Goal: Information Seeking & Learning: Learn about a topic

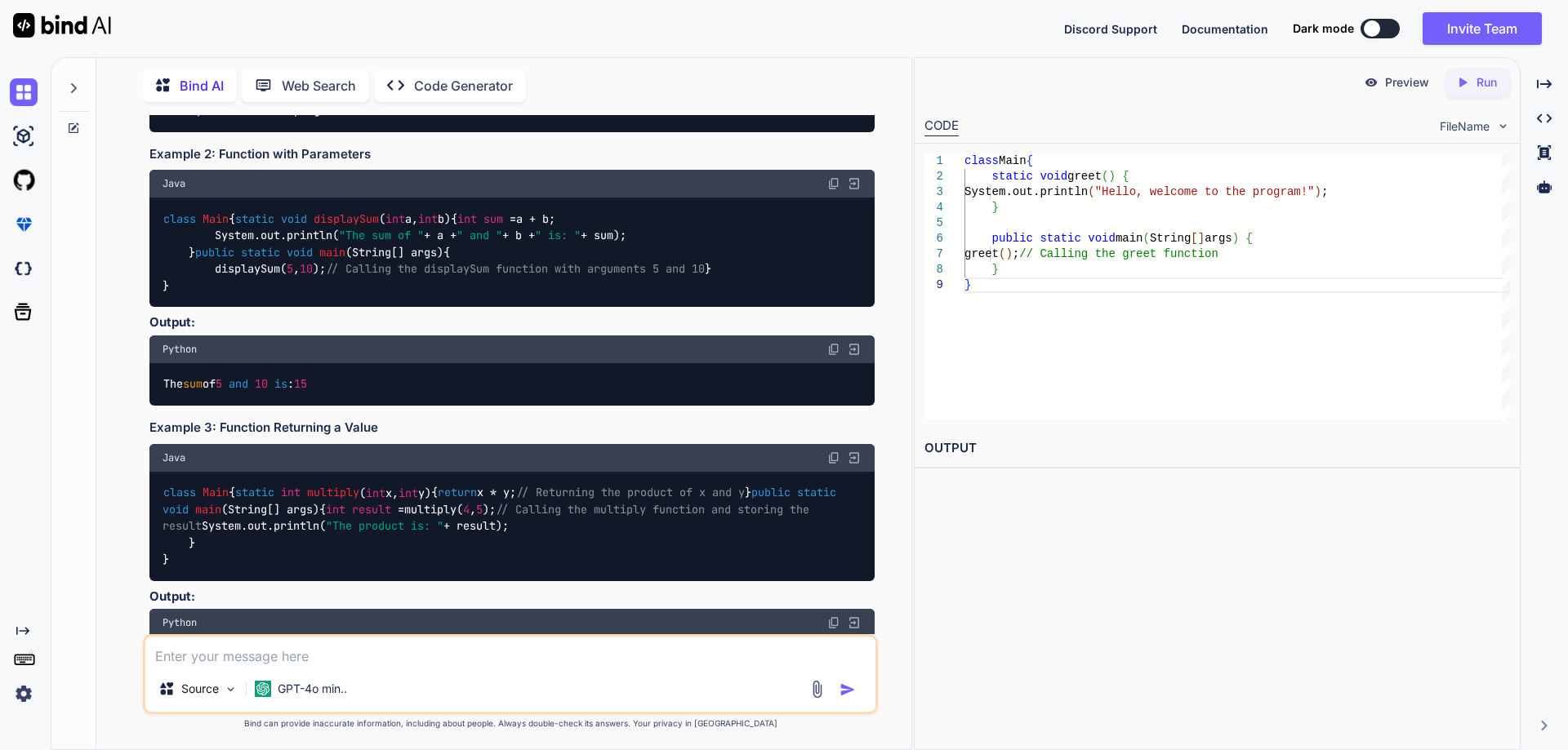
scroll to position [9068, 0]
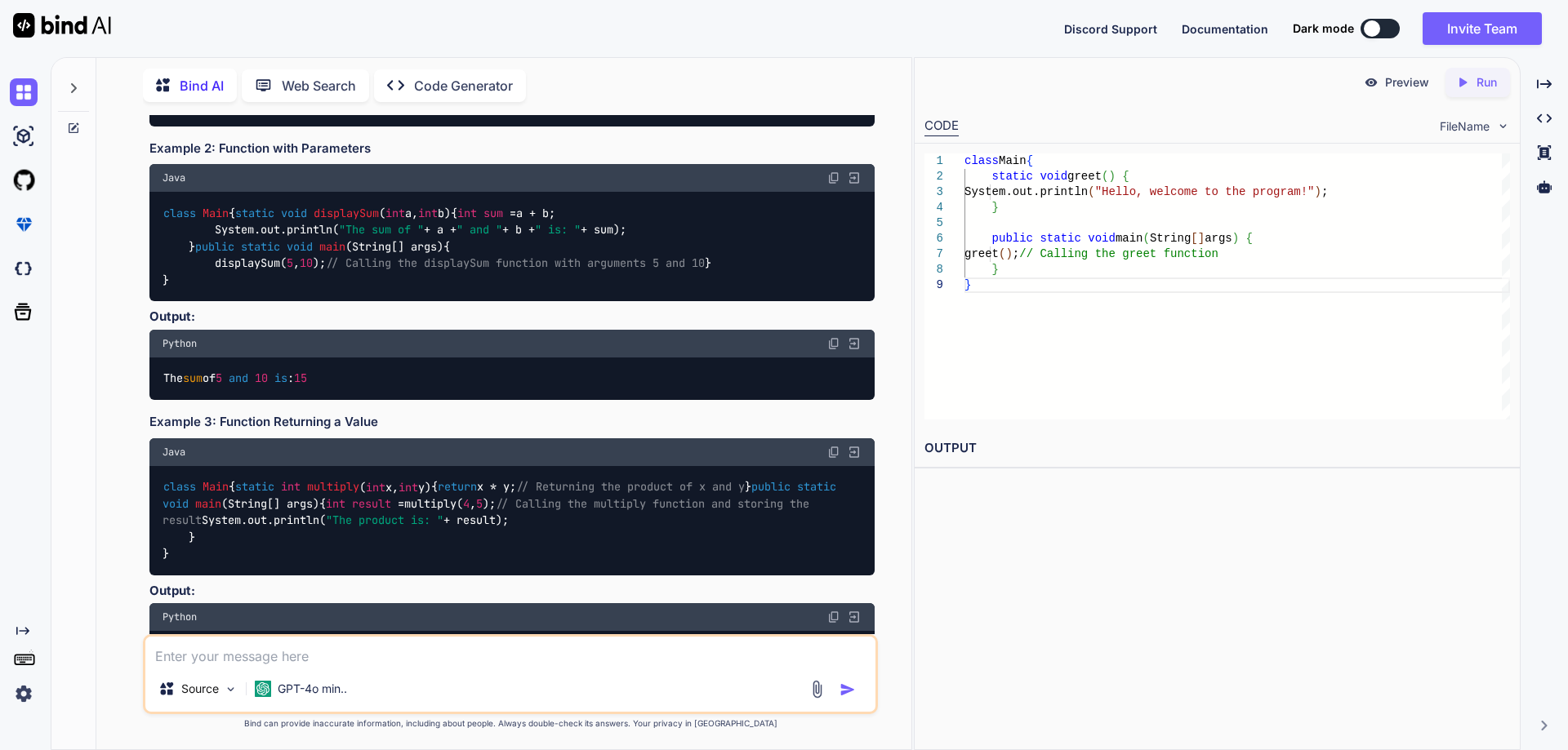
drag, startPoint x: 188, startPoint y: 283, endPoint x: 327, endPoint y: 274, distance: 139.3
drag, startPoint x: 303, startPoint y: 359, endPoint x: 327, endPoint y: 359, distance: 24.0
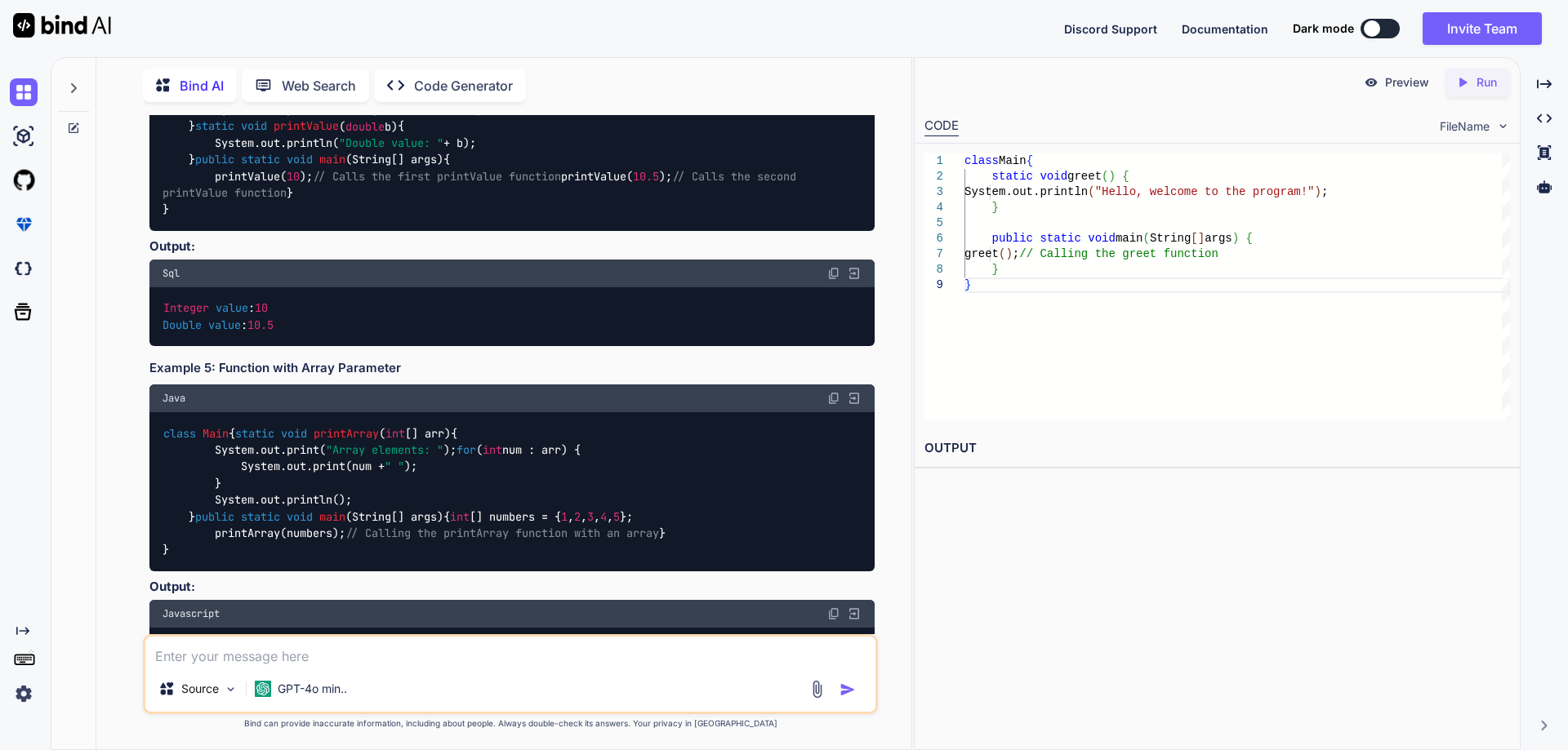
scroll to position [9720, 0]
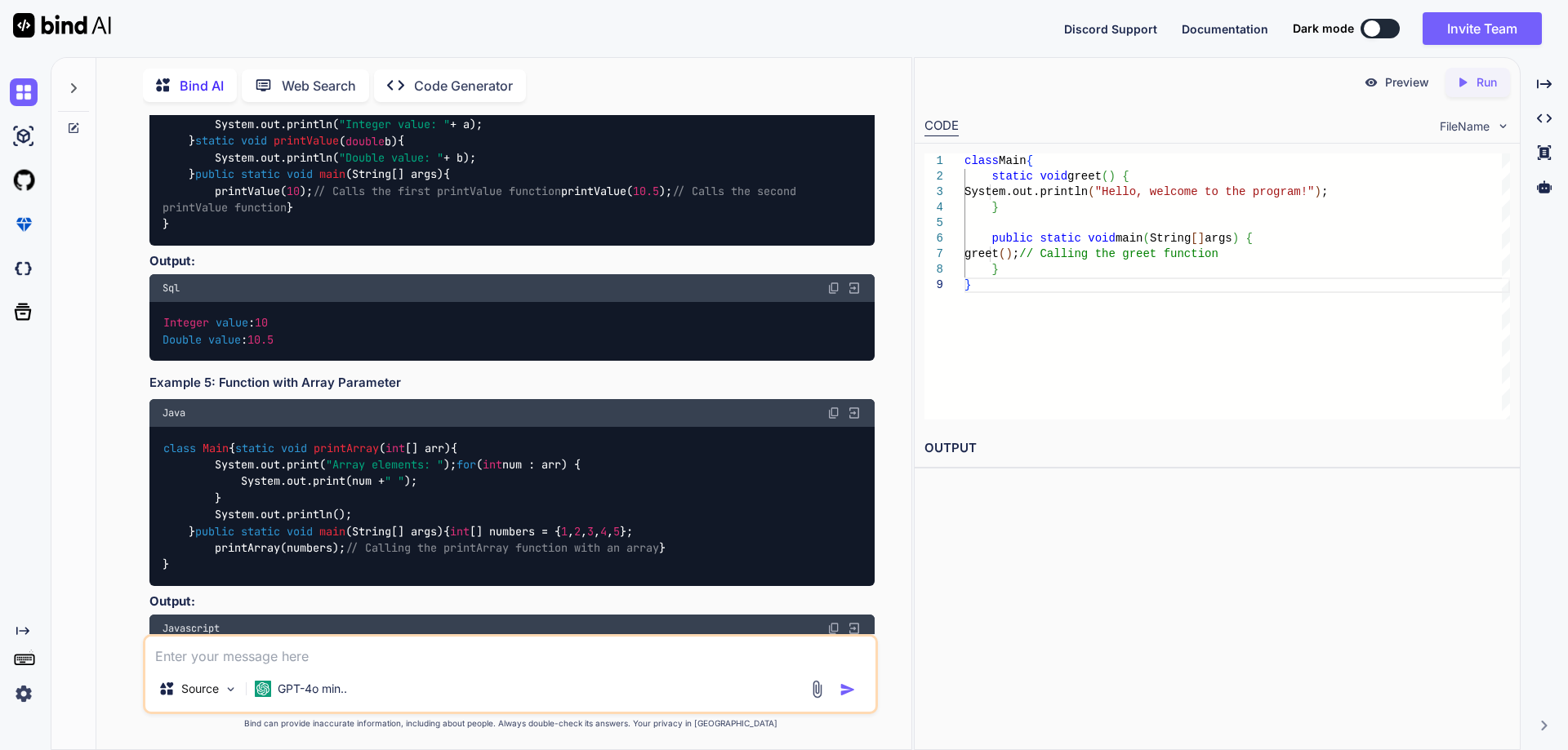
drag, startPoint x: 165, startPoint y: 300, endPoint x: 180, endPoint y: 453, distance: 153.7
copy code "class Main { static int multiply ( int x, int y) { return x * y; // Returning t…"
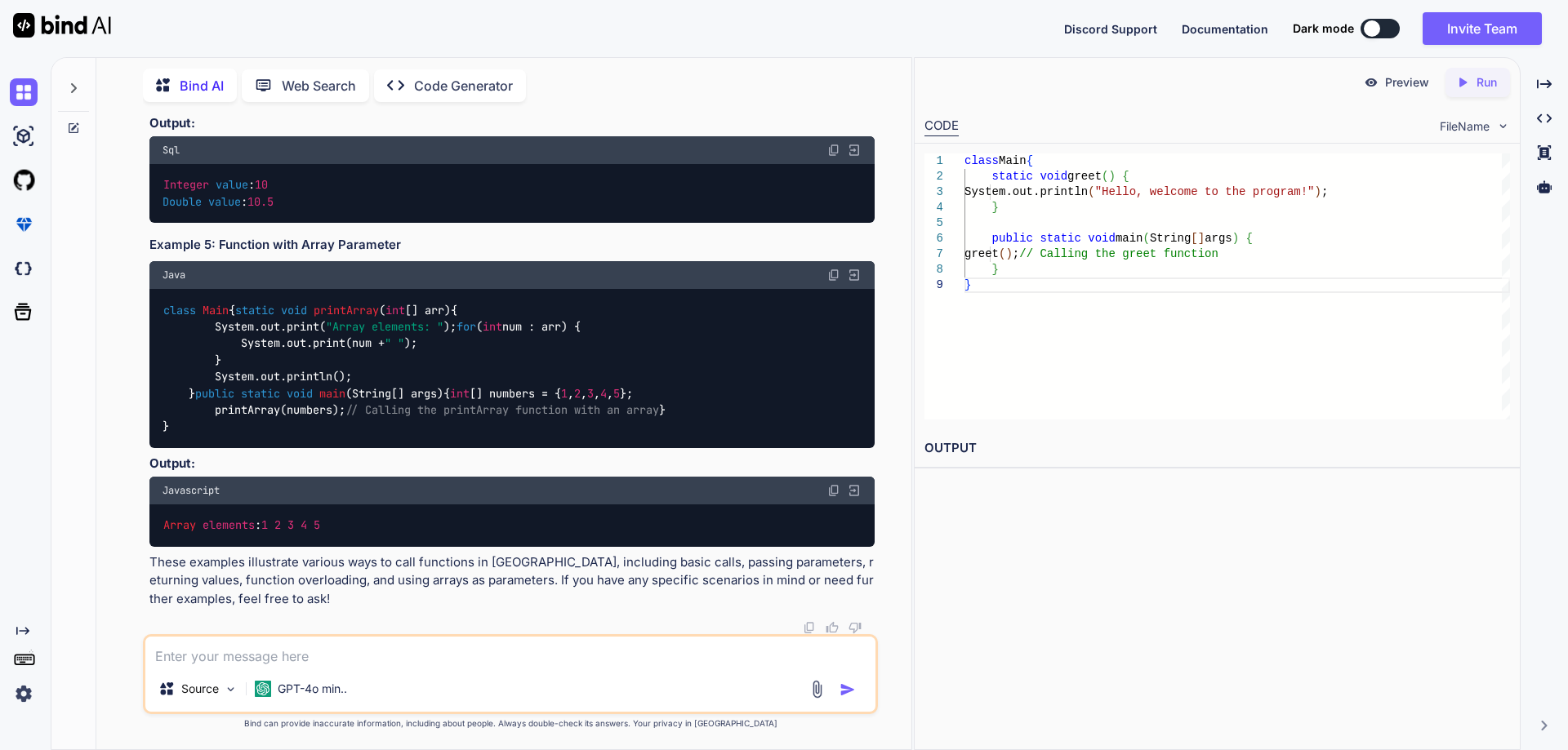
scroll to position [10455, 0]
click at [310, 435] on code "class Main { static void printArray ( int [] arr) { System.out.print( "Array el…" at bounding box center [414, 368] width 503 height 133
click at [318, 318] on span "printArray" at bounding box center [346, 309] width 66 height 14
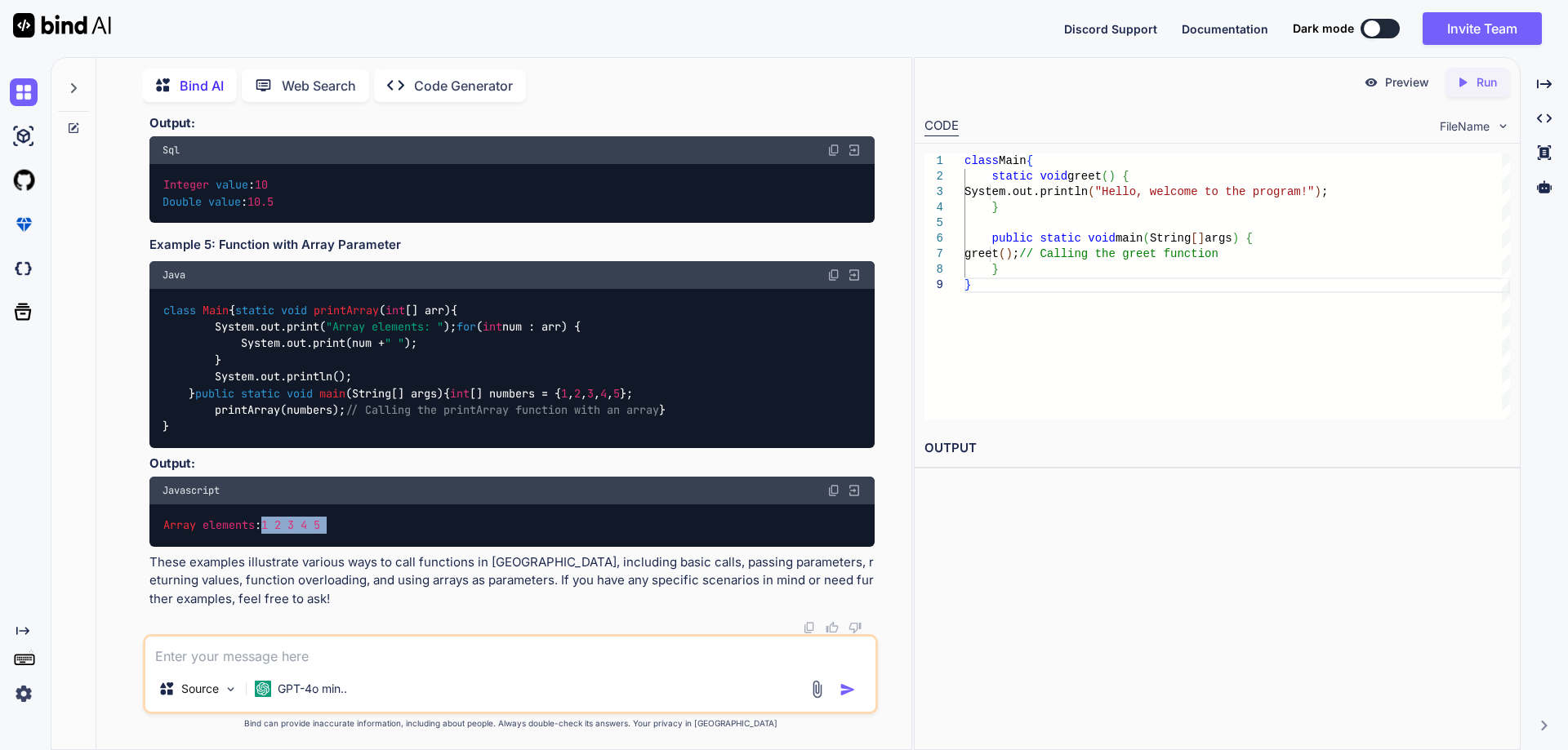
drag, startPoint x: 268, startPoint y: 526, endPoint x: 349, endPoint y: 524, distance: 81.0
click at [349, 524] on div "Array elements : 1 2 3 4 5" at bounding box center [512, 525] width 725 height 43
click at [383, 523] on div "Array elements : 1 2 3 4 5" at bounding box center [512, 525] width 725 height 43
click at [381, 448] on div "class Main { static void printArray ( int [] arr) { System.out.print( "Array el…" at bounding box center [512, 368] width 725 height 159
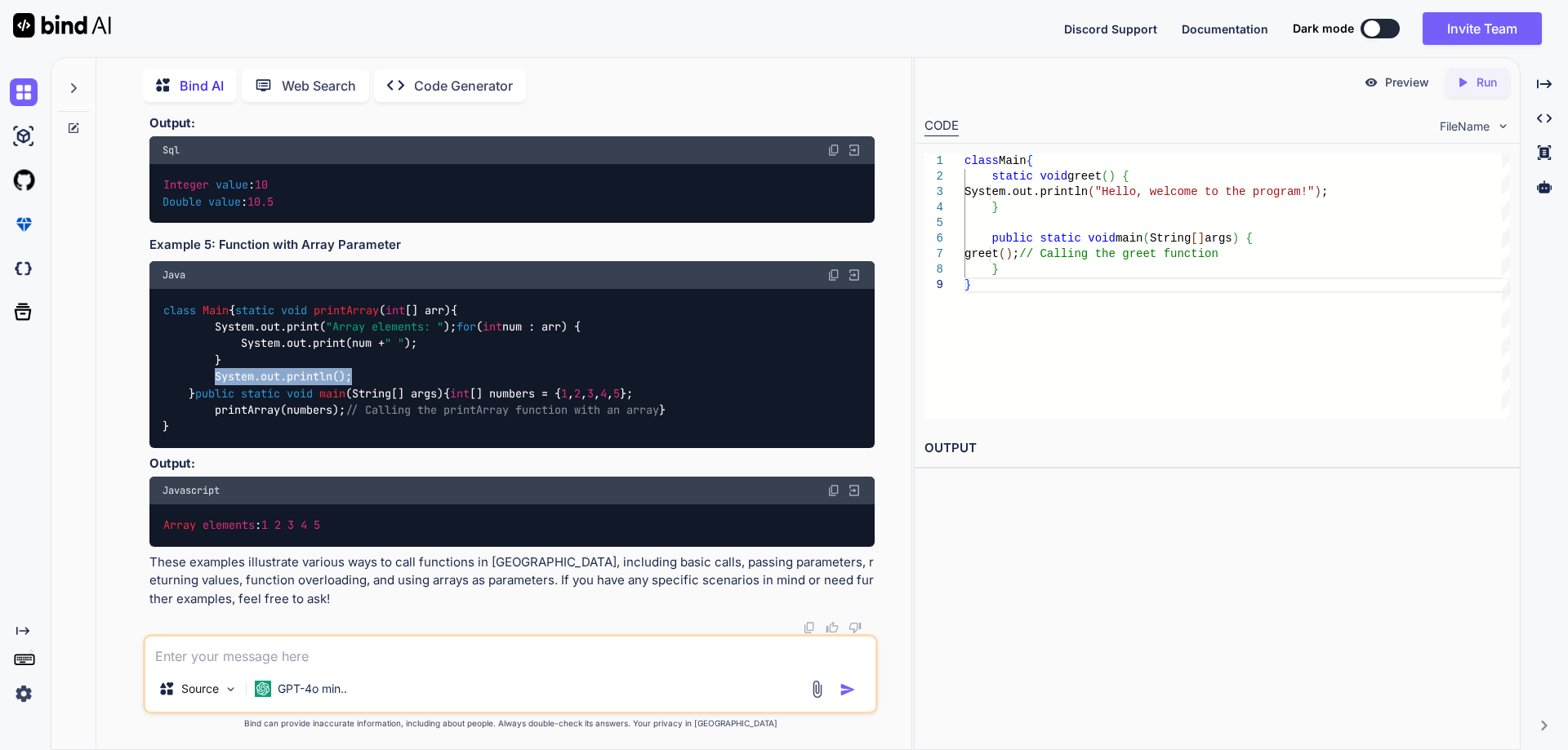
drag, startPoint x: 215, startPoint y: 394, endPoint x: 366, endPoint y: 391, distance: 151.0
click at [366, 391] on div "class Main { static void printArray ( int [] arr) { System.out.print( "Array el…" at bounding box center [512, 368] width 725 height 159
drag, startPoint x: 698, startPoint y: 476, endPoint x: 369, endPoint y: 481, distance: 329.0
click at [369, 448] on div "class Main { static void printArray ( int [] arr) { System.out.print( "Array el…" at bounding box center [512, 368] width 725 height 159
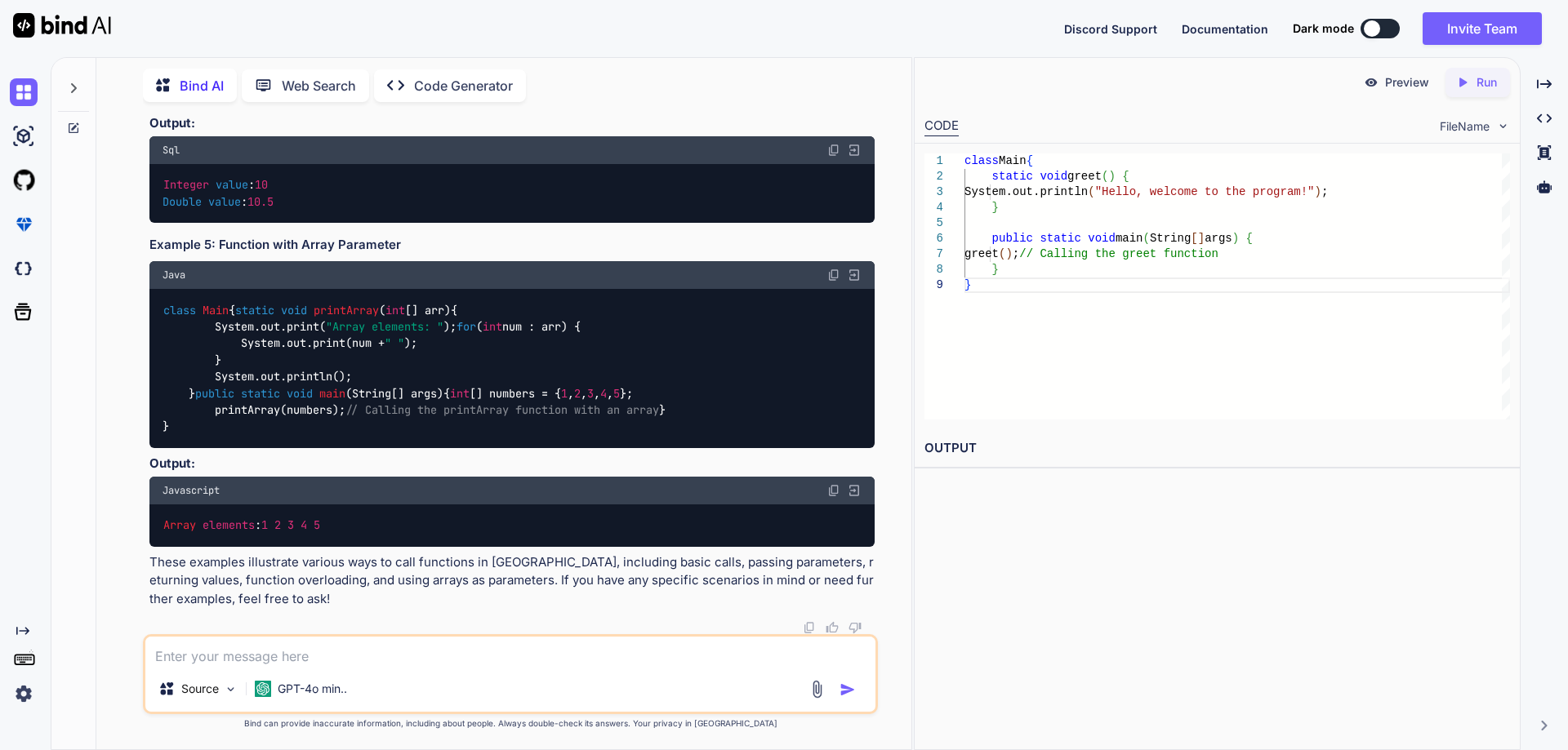
click at [313, 307] on span "printArray" at bounding box center [346, 309] width 66 height 14
drag, startPoint x: 446, startPoint y: 359, endPoint x: 235, endPoint y: 361, distance: 211.0
click at [235, 361] on div "class Main { static void printArray ( int [] arr) { System.out.print( "Array el…" at bounding box center [512, 368] width 725 height 159
click at [255, 448] on div "class Main { static void printArray ( int [] arr) { System.out.print( "Array el…" at bounding box center [512, 368] width 725 height 159
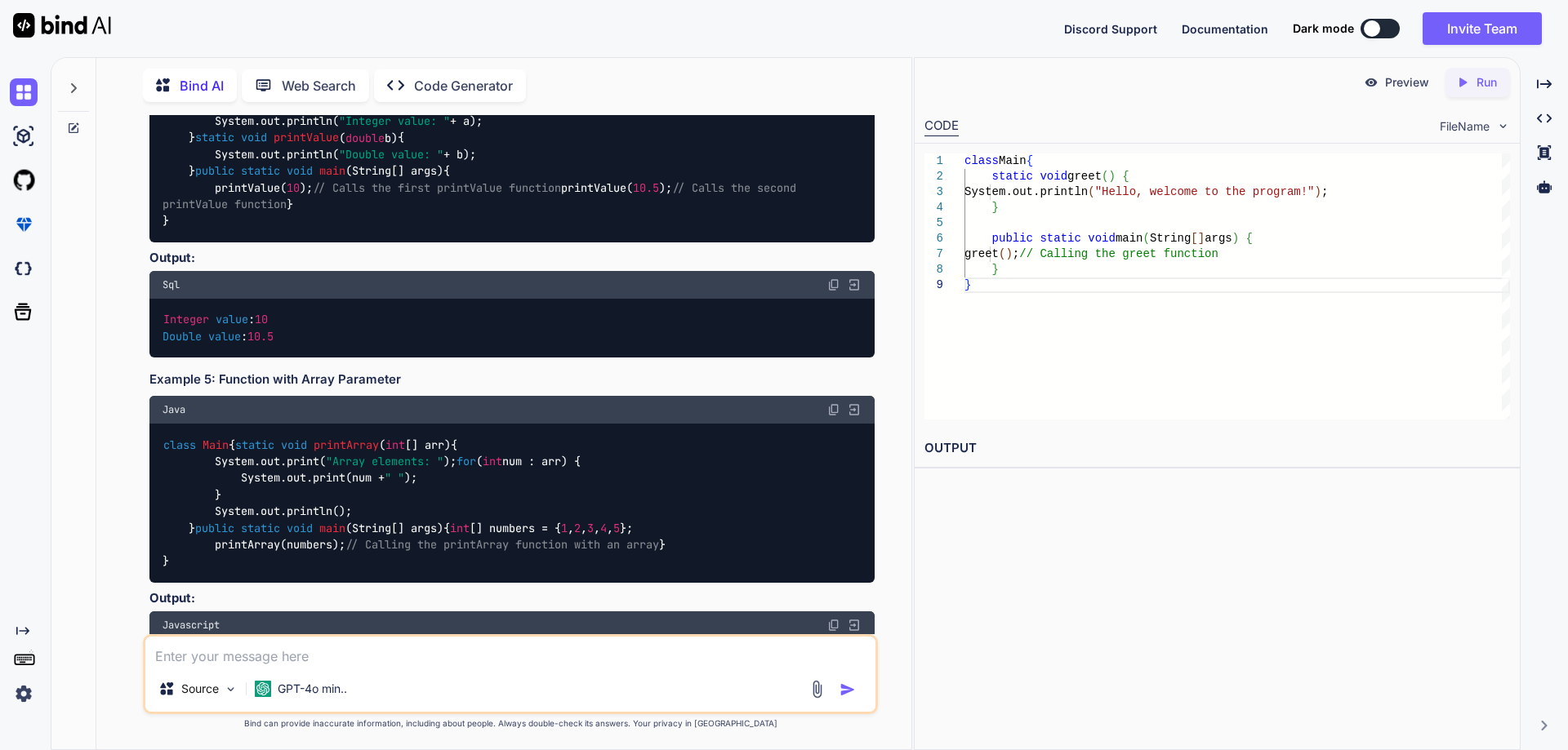
scroll to position [9712, 0]
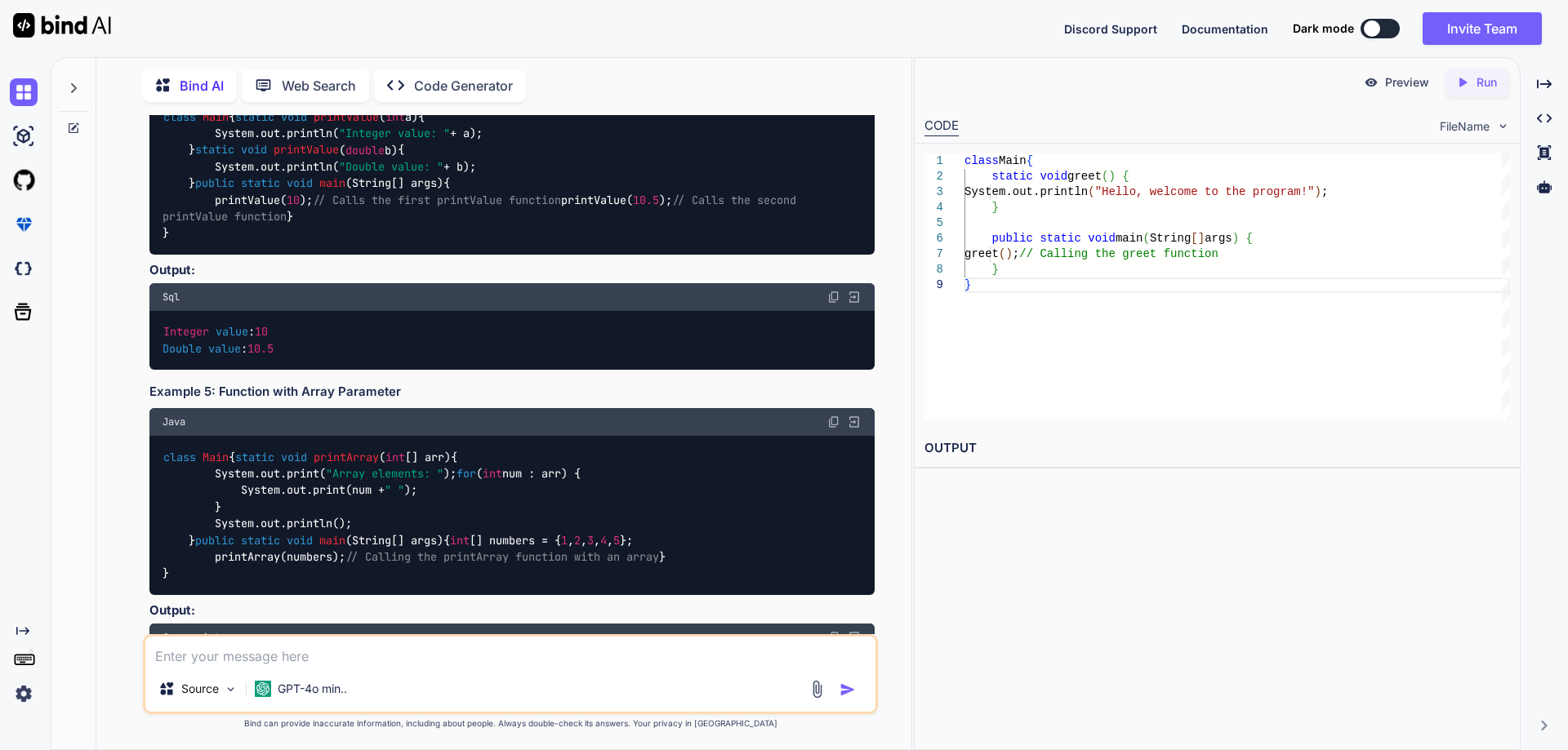
drag, startPoint x: 168, startPoint y: 306, endPoint x: 175, endPoint y: 463, distance: 157.2
drag, startPoint x: 172, startPoint y: 436, endPoint x: 164, endPoint y: 302, distance: 134.2
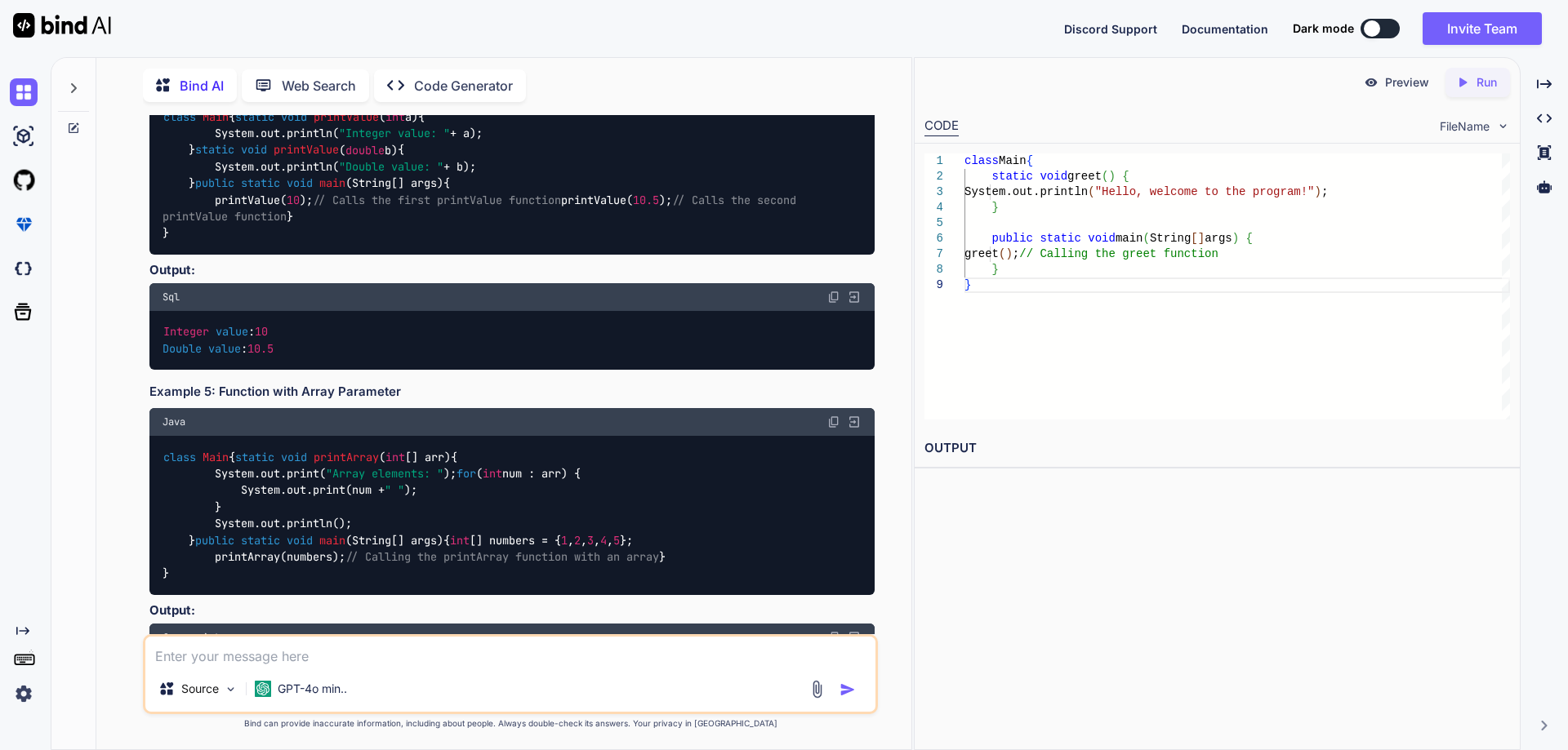
copy code "class Main { static int multiply ( int x, int y) { return x * y; // Returning t…"
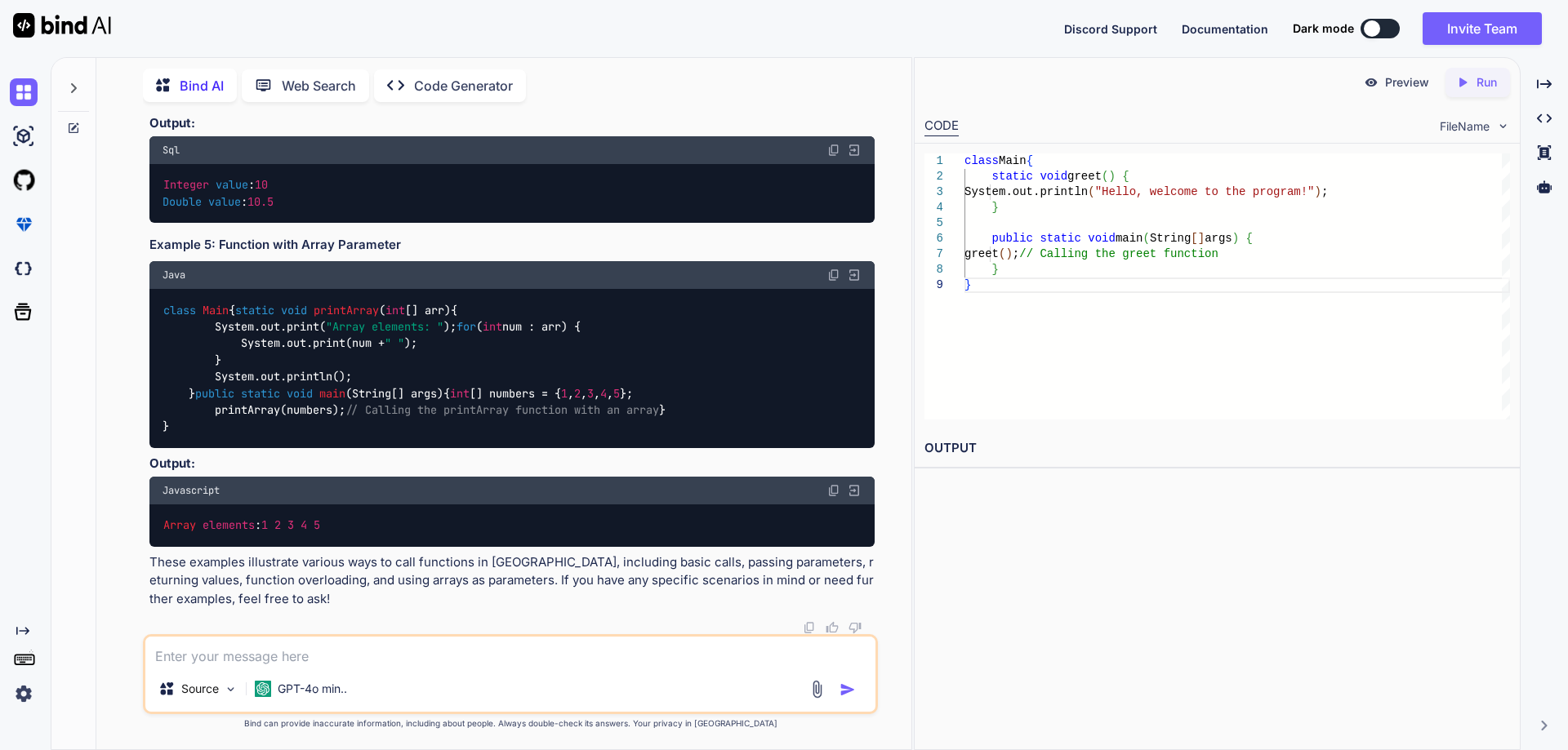
scroll to position [10609, 0]
click at [252, 658] on textarea at bounding box center [510, 651] width 730 height 30
paste textarea "class Main { static int multiply(int x, int y) { return x * y; // Returning the…"
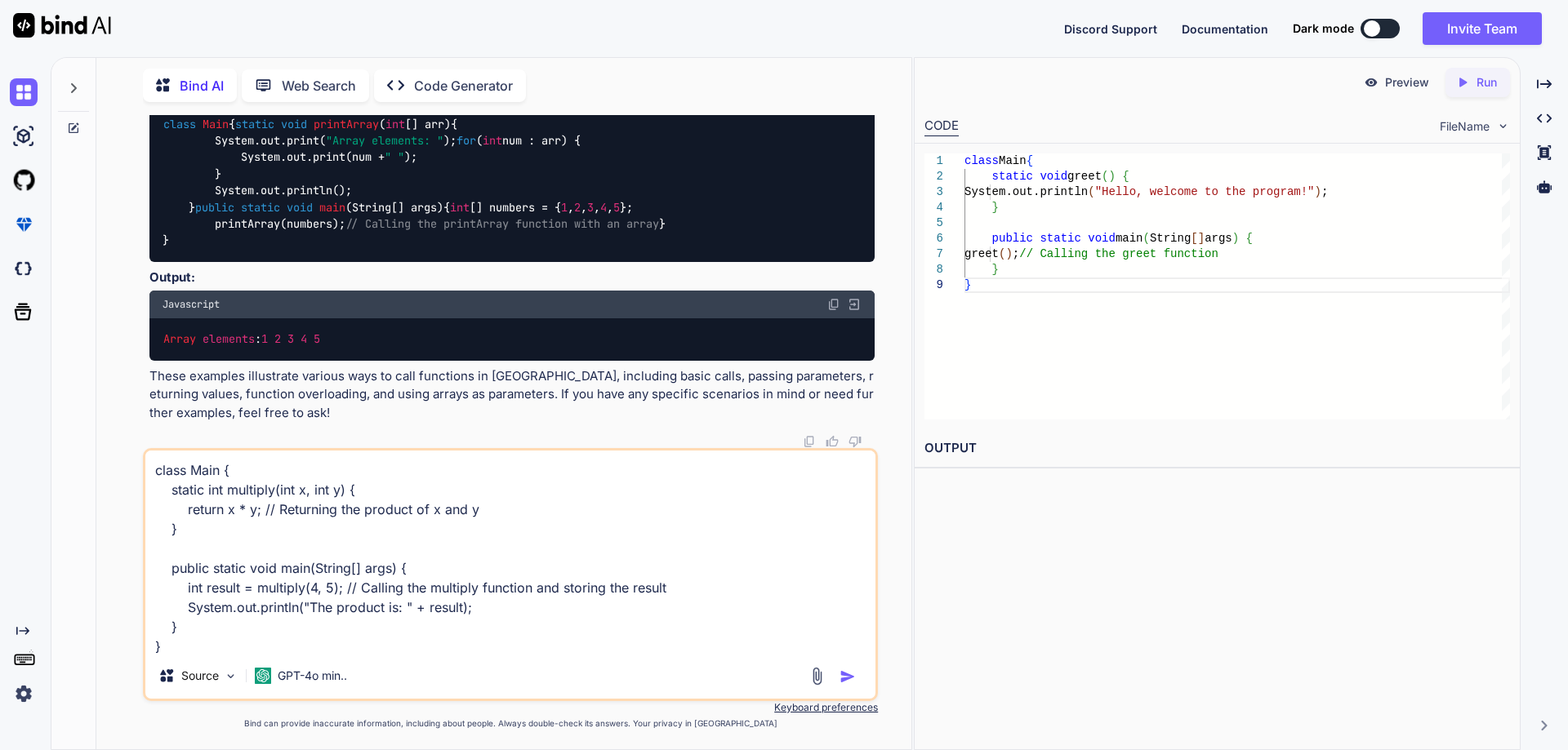
scroll to position [2, 0]
type textarea "class Main { static int multiply(int x, int y) { return x * y; // Returning the…"
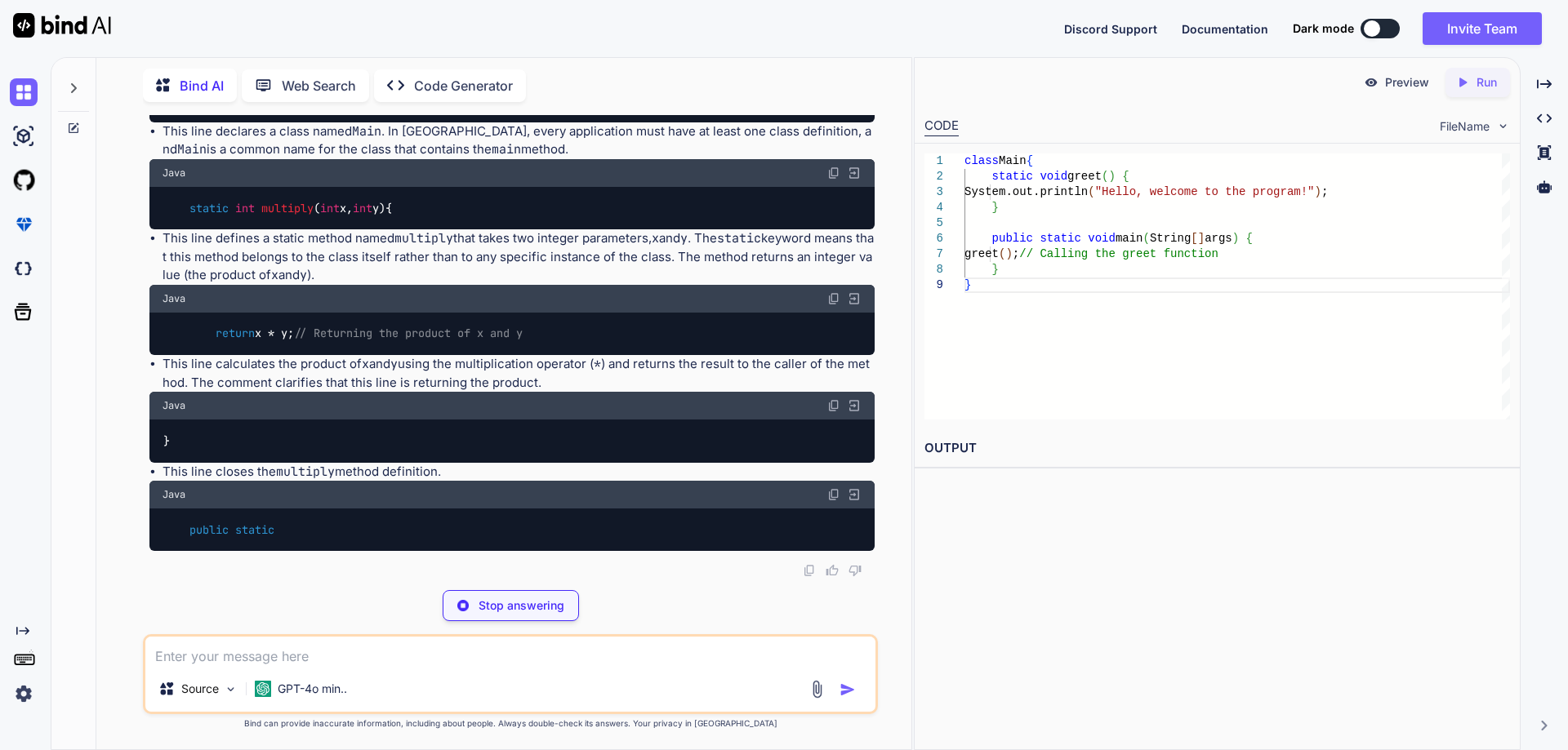
scroll to position [11228, 0]
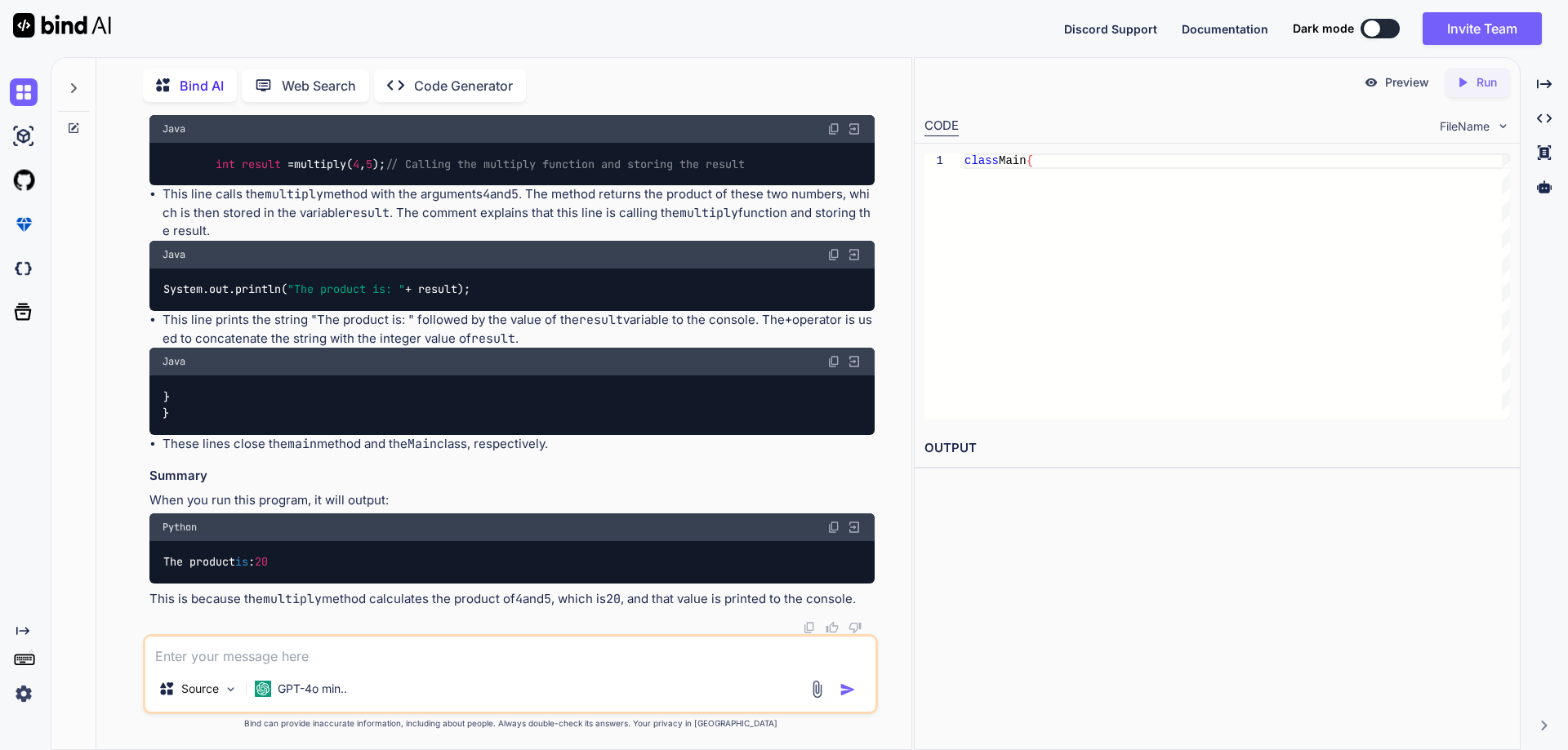
drag, startPoint x: 164, startPoint y: 277, endPoint x: 511, endPoint y: 272, distance: 347.0
drag, startPoint x: 518, startPoint y: 342, endPoint x: 192, endPoint y: 342, distance: 326.0
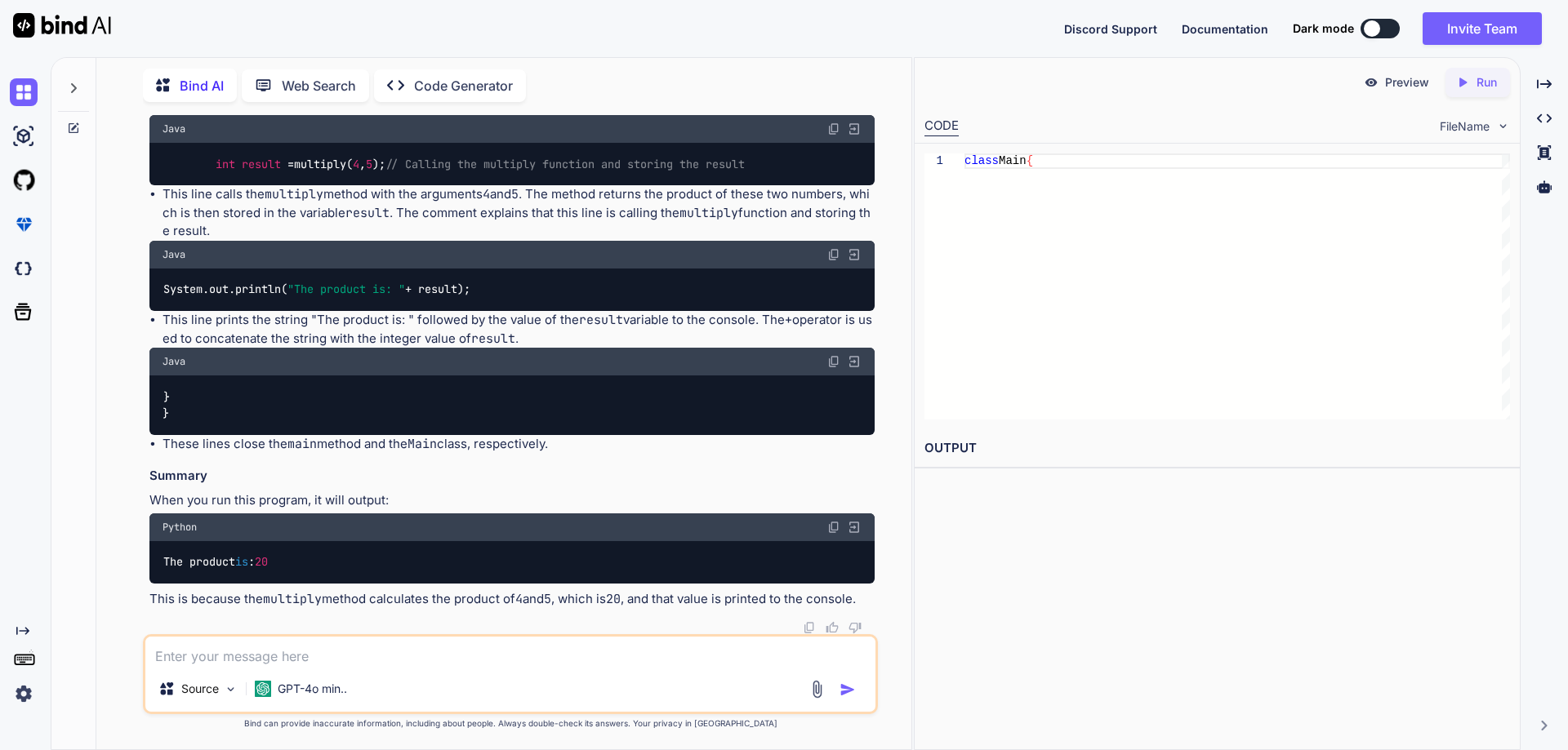
drag, startPoint x: 164, startPoint y: 422, endPoint x: 198, endPoint y: 422, distance: 34.0
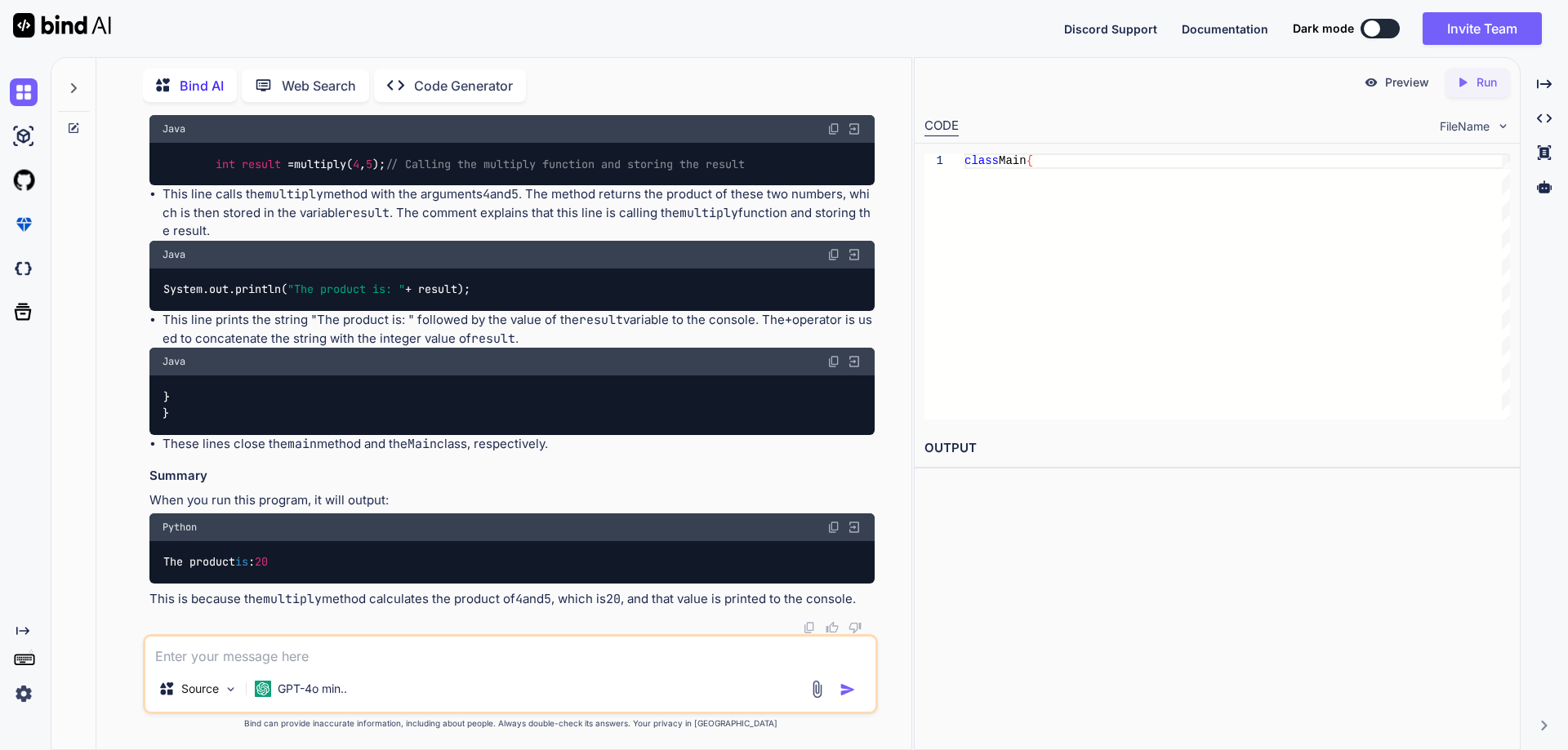
drag, startPoint x: 220, startPoint y: 457, endPoint x: 665, endPoint y: 457, distance: 445.0
drag, startPoint x: 597, startPoint y: 465, endPoint x: 225, endPoint y: 464, distance: 372.0
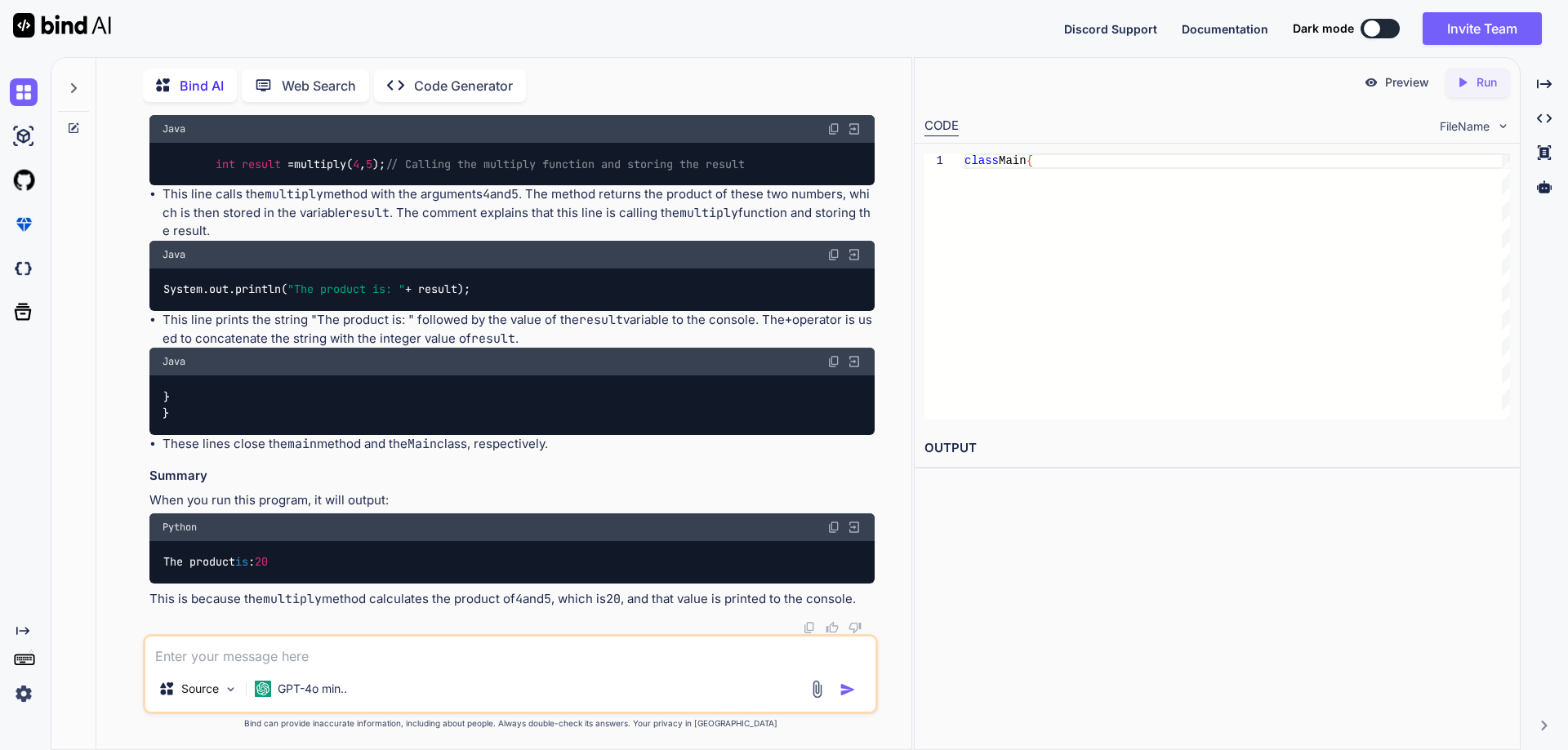
drag, startPoint x: 196, startPoint y: 427, endPoint x: 548, endPoint y: 423, distance: 352.0
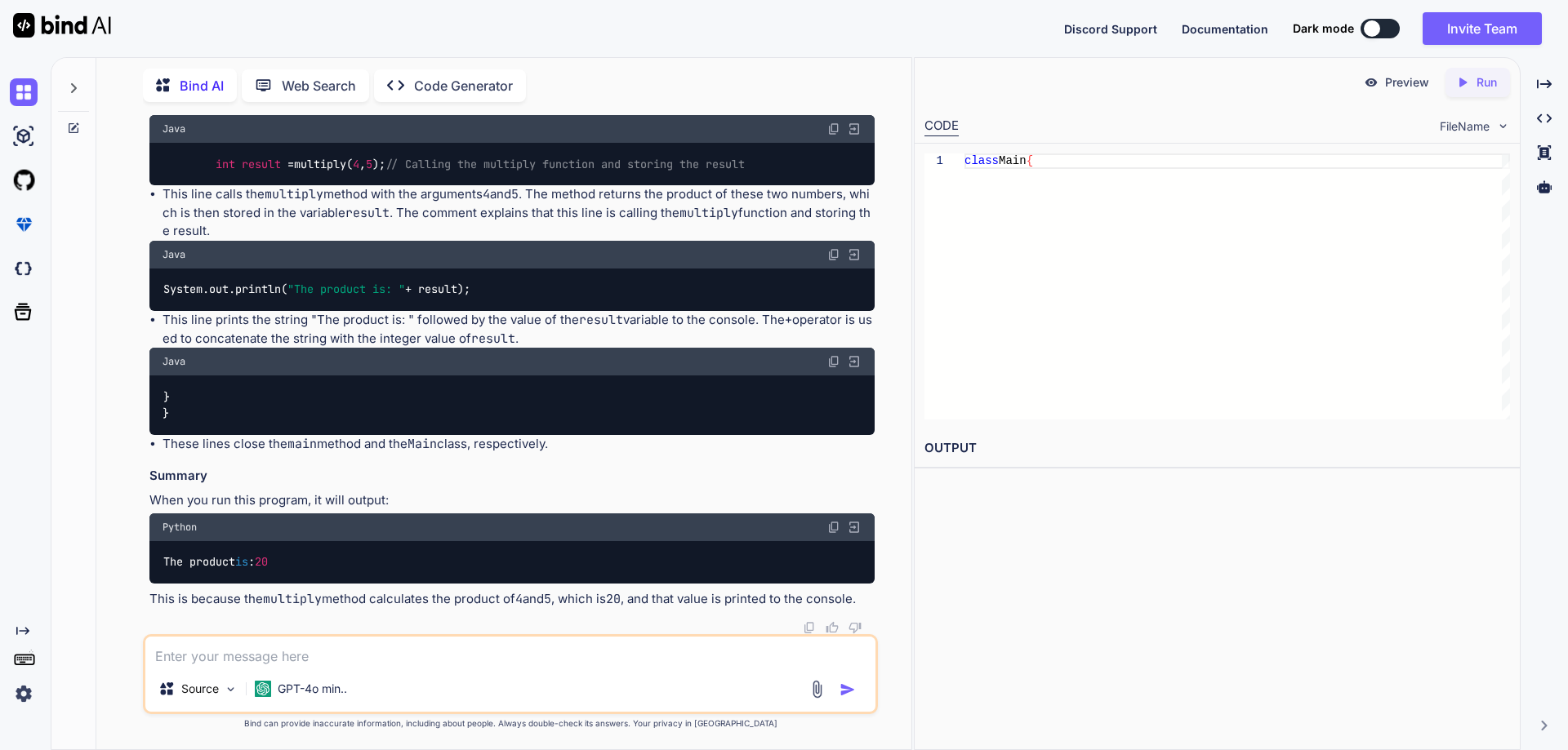
drag, startPoint x: 167, startPoint y: 355, endPoint x: 420, endPoint y: 352, distance: 253.0
click at [420, 115] on li "This line defines the main method, which is the entry point of any Java applica…" at bounding box center [519, 88] width 712 height 55
click at [375, 115] on li "This line defines the main method, which is the entry point of any Java applica…" at bounding box center [519, 88] width 712 height 55
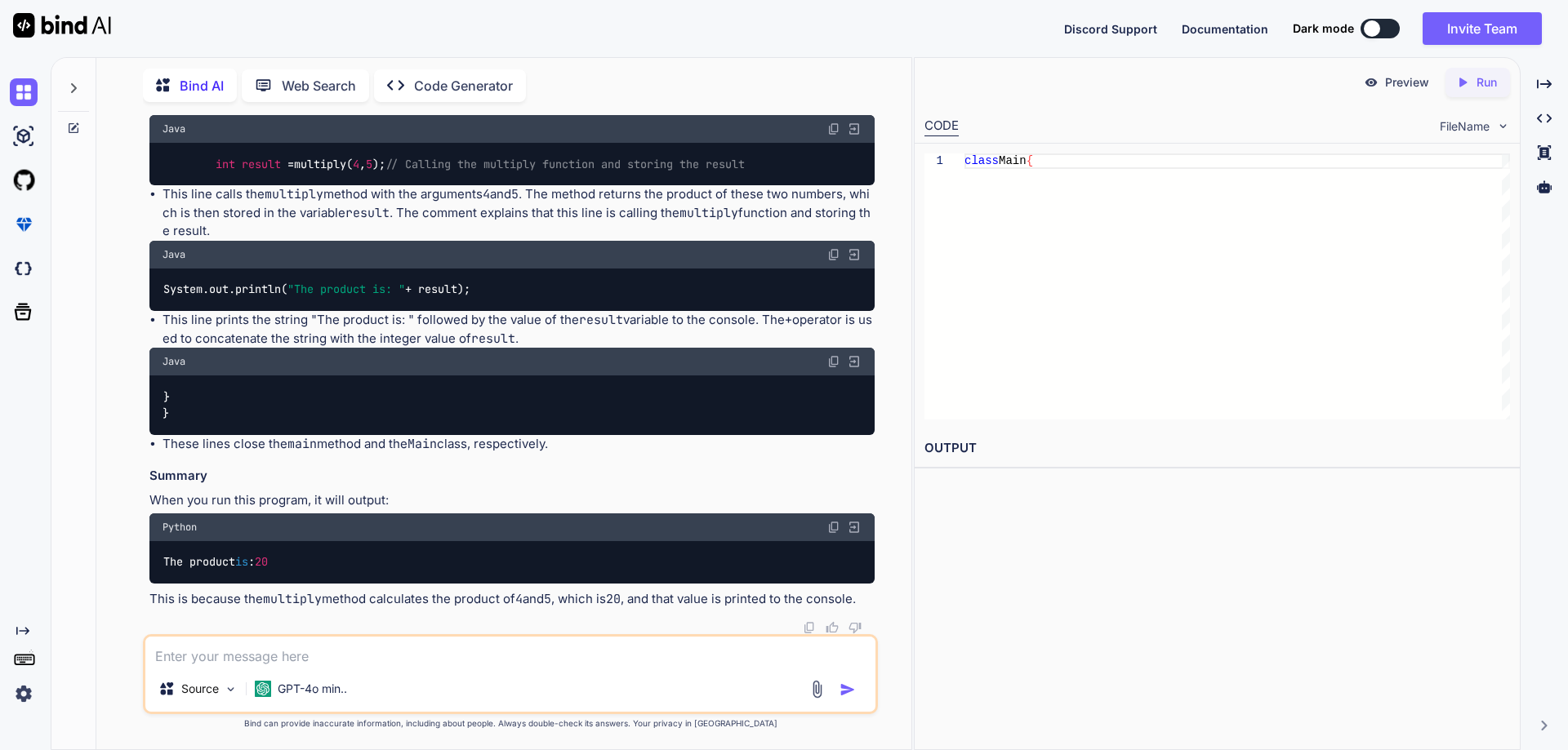
drag, startPoint x: 375, startPoint y: 356, endPoint x: 873, endPoint y: 359, distance: 498.0
click at [873, 115] on li "This line defines the main method, which is the entry point of any Java applica…" at bounding box center [519, 88] width 712 height 55
drag, startPoint x: 239, startPoint y: 376, endPoint x: 407, endPoint y: 372, distance: 168.0
click at [407, 115] on li "This line defines the main method, which is the entry point of any Java applica…" at bounding box center [519, 88] width 712 height 55
click at [422, 115] on li "This line defines the main method, which is the entry point of any Java applica…" at bounding box center [519, 88] width 712 height 55
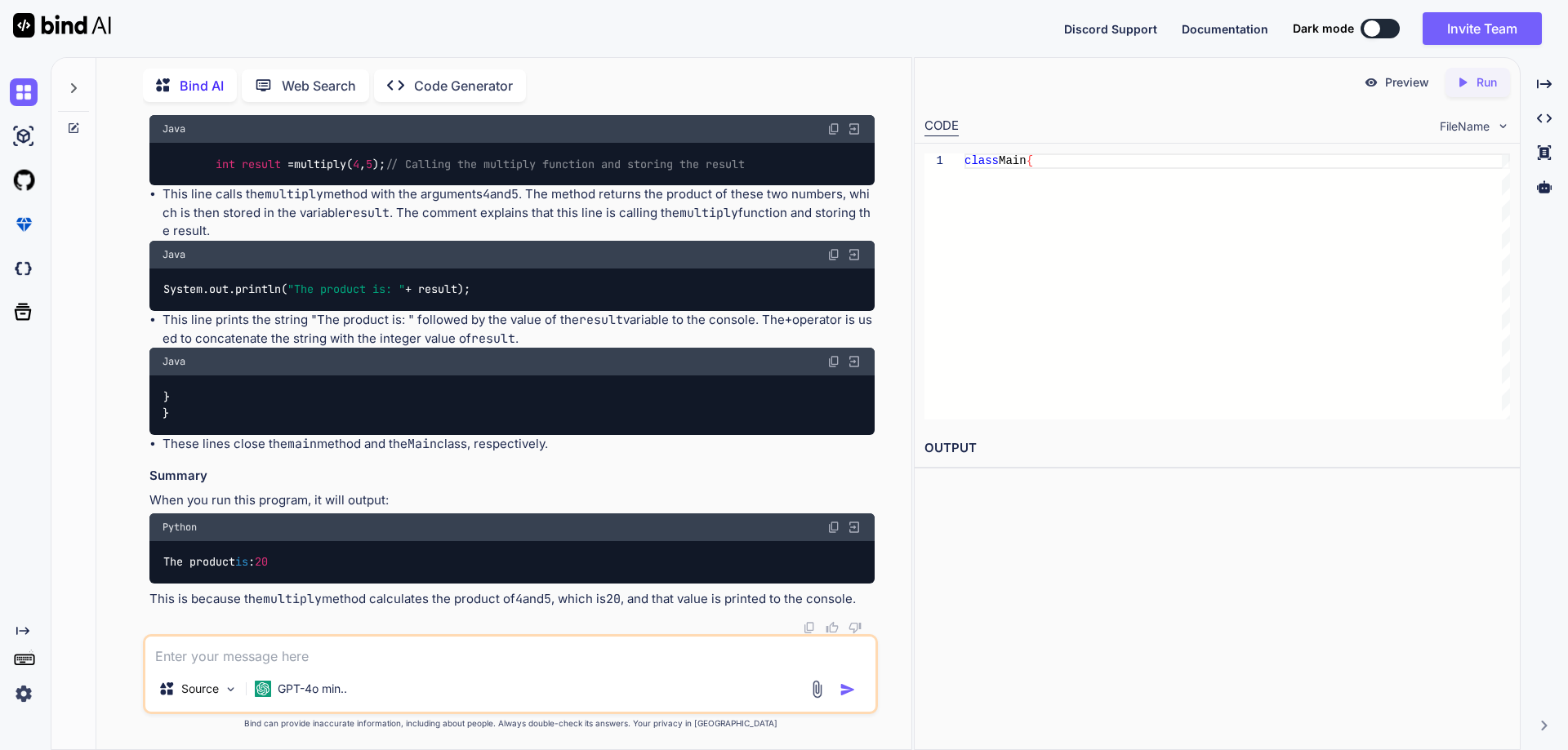
drag, startPoint x: 416, startPoint y: 376, endPoint x: 852, endPoint y: 380, distance: 436.0
click at [852, 115] on li "This line defines the main method, which is the entry point of any Java applica…" at bounding box center [519, 88] width 712 height 55
drag, startPoint x: 177, startPoint y: 388, endPoint x: 674, endPoint y: 394, distance: 497.0
click at [674, 115] on li "This line defines the main method, which is the entry point of any Java applica…" at bounding box center [519, 88] width 712 height 55
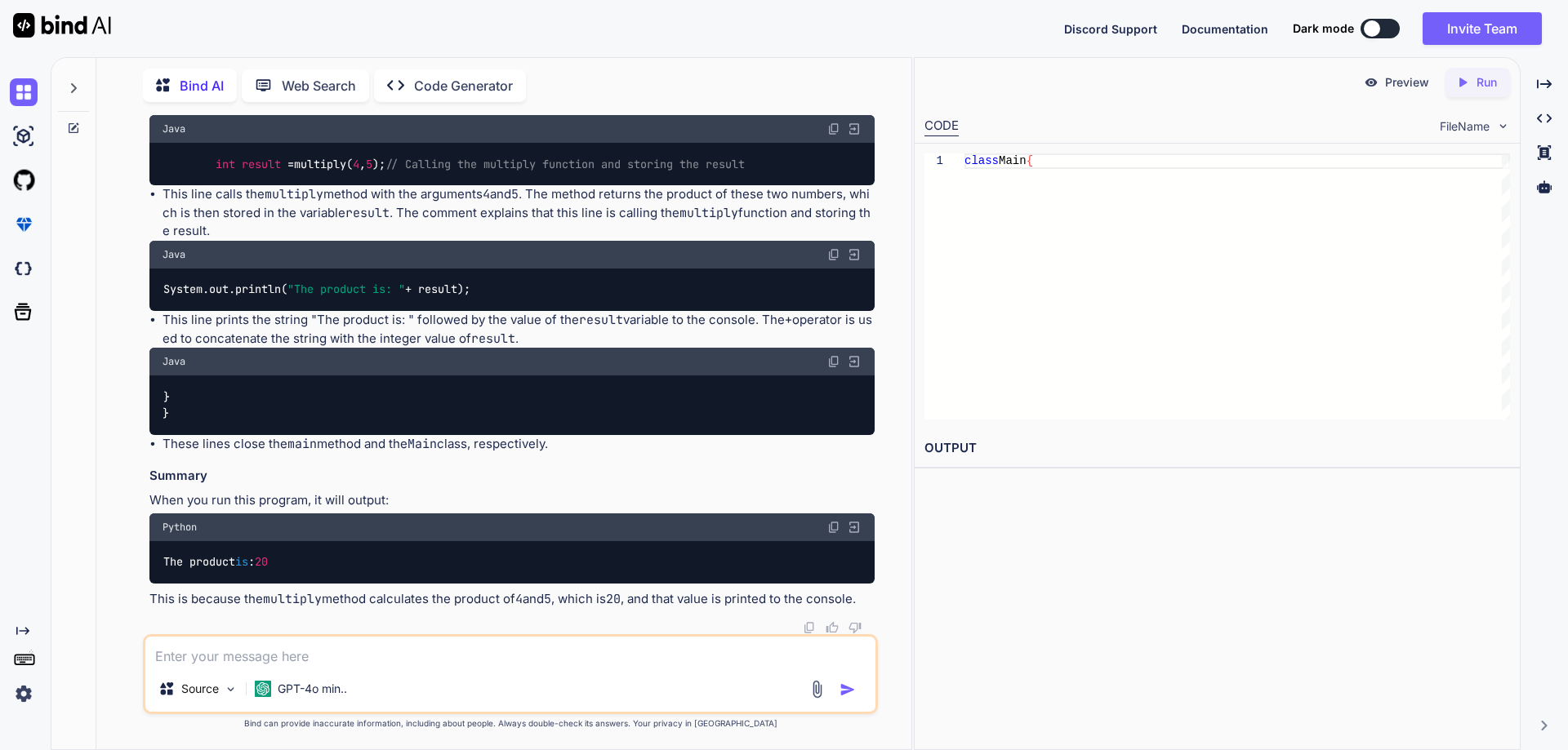
drag, startPoint x: 223, startPoint y: 440, endPoint x: 169, endPoint y: 437, distance: 54.1
click at [169, 241] on li "This line calls the multiply method with the arguments 4 and 5 . The method ret…" at bounding box center [519, 213] width 712 height 55
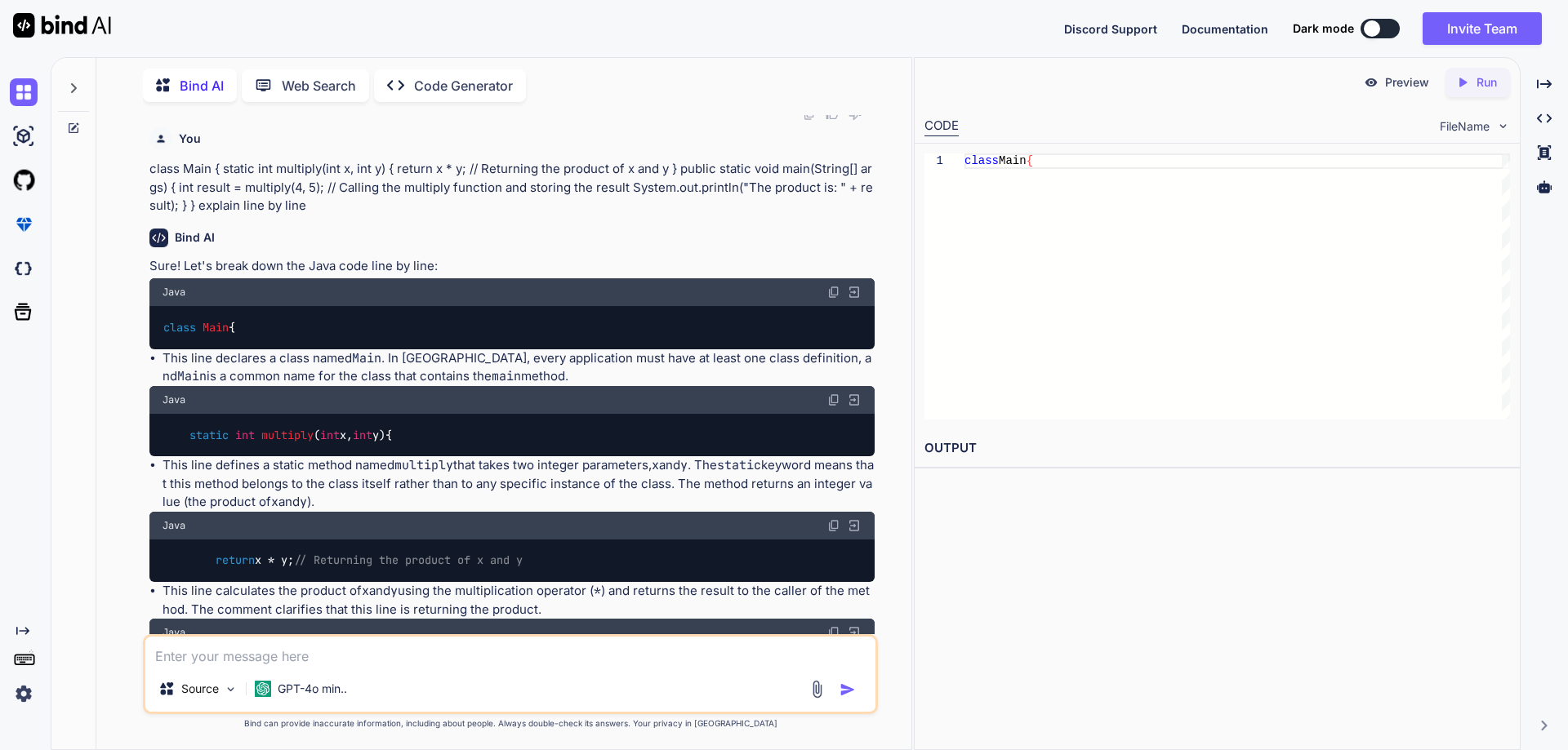
scroll to position [10535, 0]
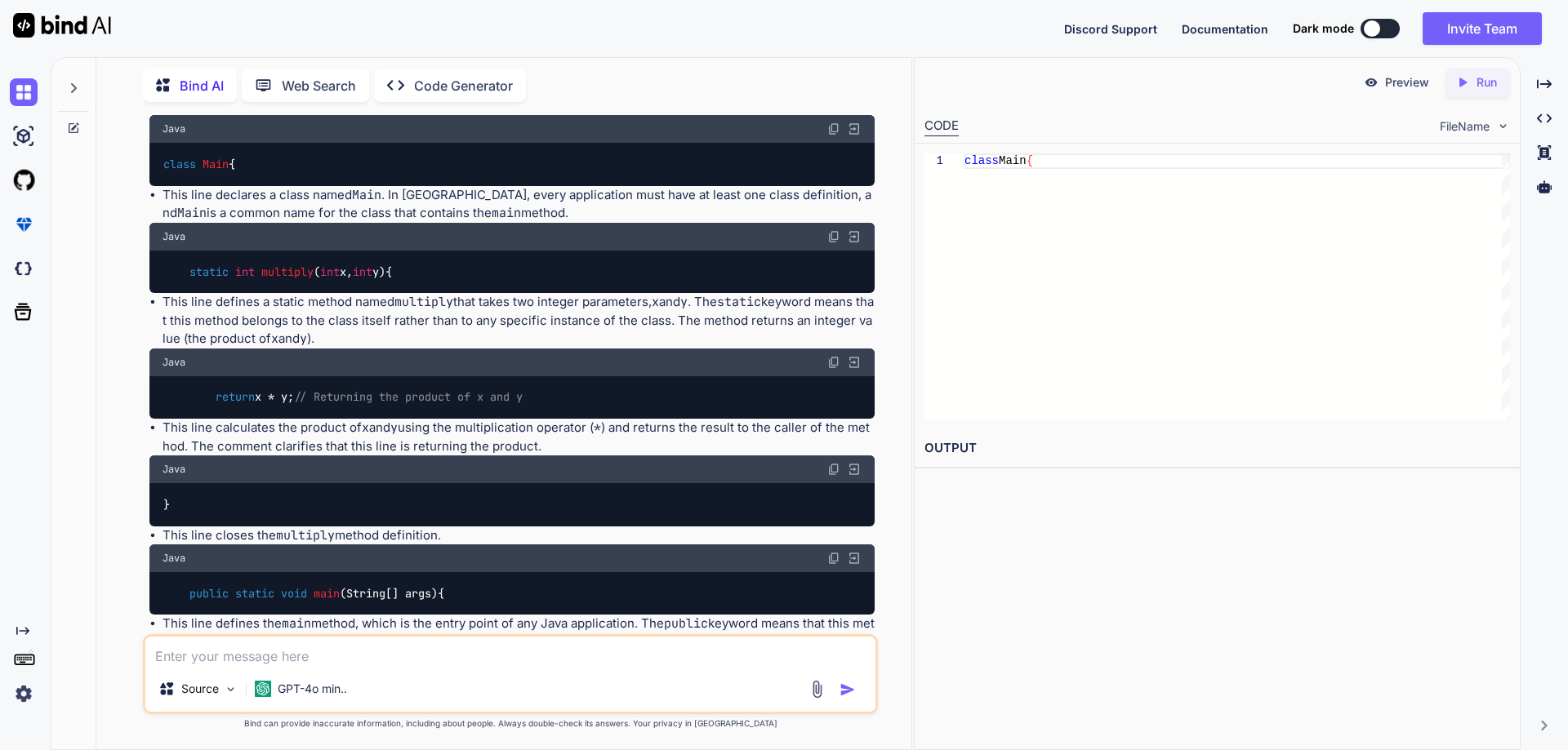
drag, startPoint x: 226, startPoint y: 468, endPoint x: 307, endPoint y: 470, distance: 81.0
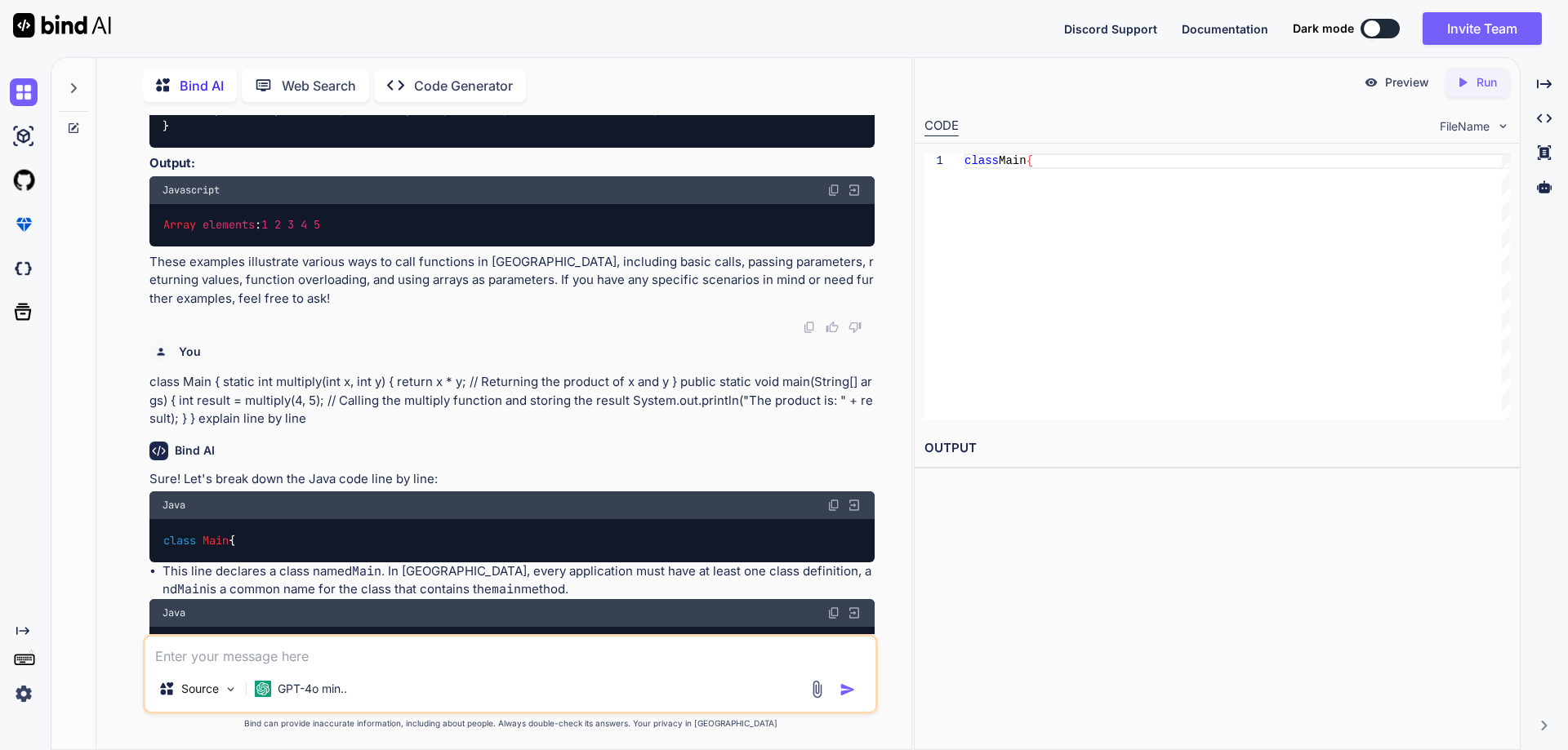
scroll to position [10127, 0]
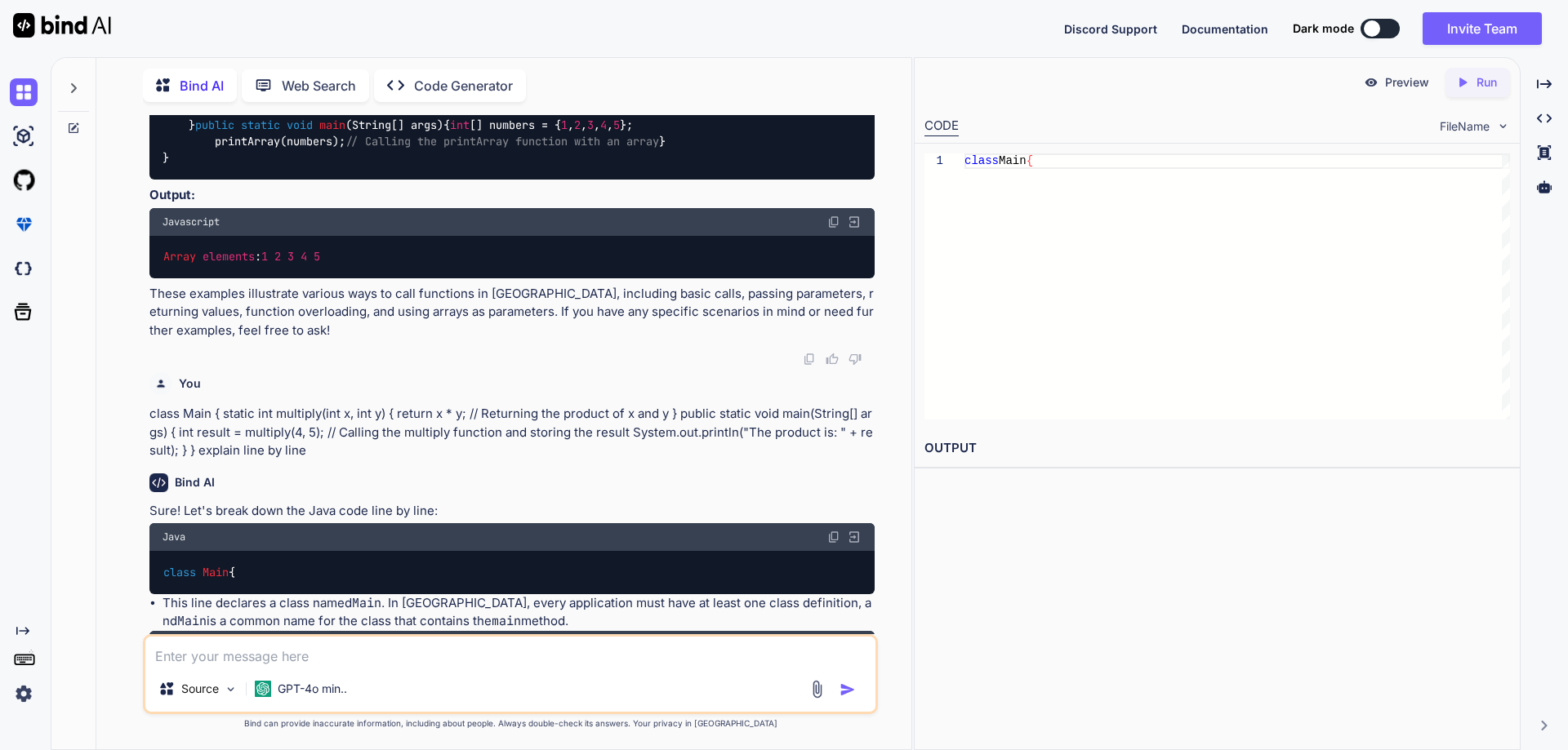
drag, startPoint x: 306, startPoint y: 420, endPoint x: 289, endPoint y: 416, distance: 17.5
drag, startPoint x: 163, startPoint y: 251, endPoint x: 171, endPoint y: 469, distance: 218.1
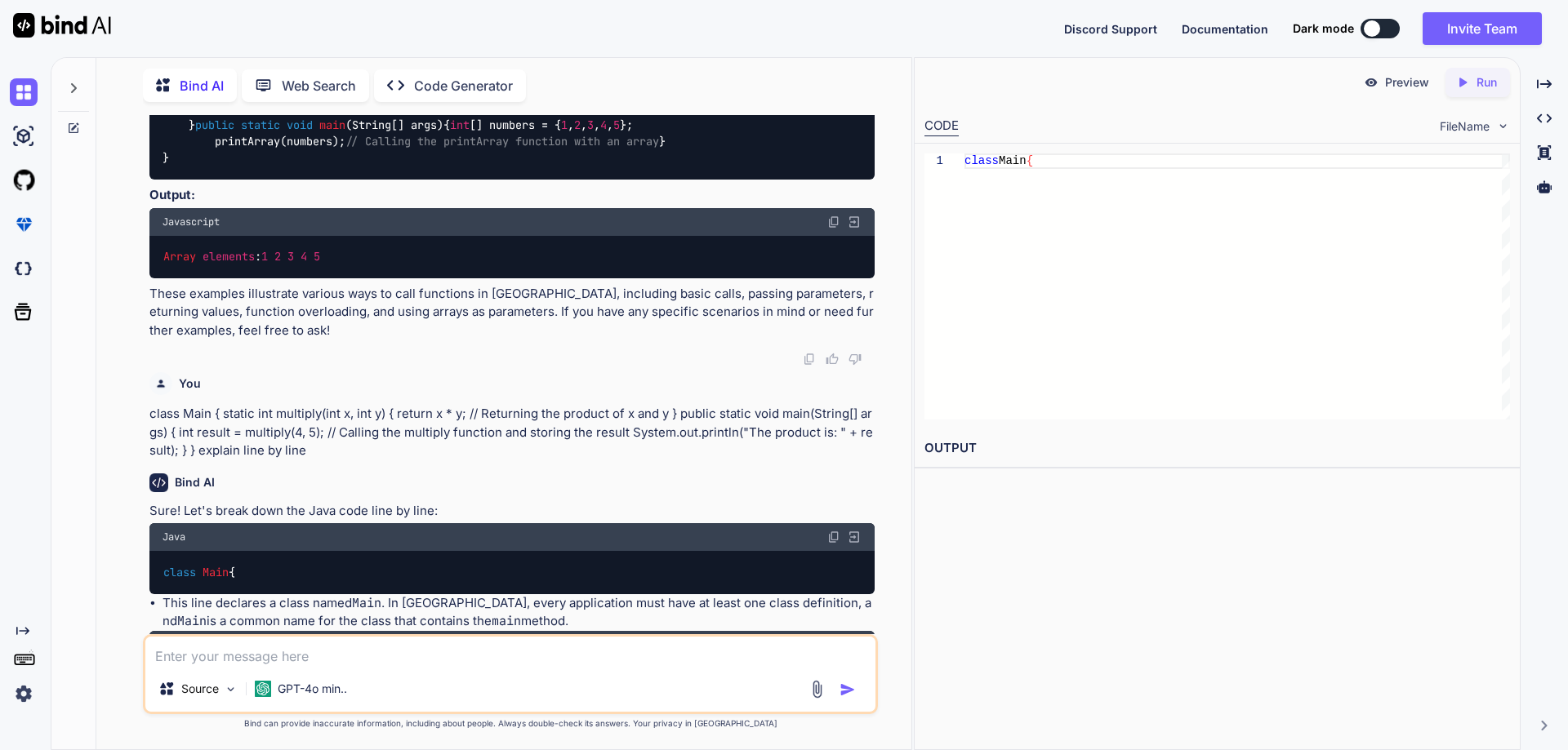
copy code "class Main { static void printValue ( int a) { System.out.println( "Integer val…"
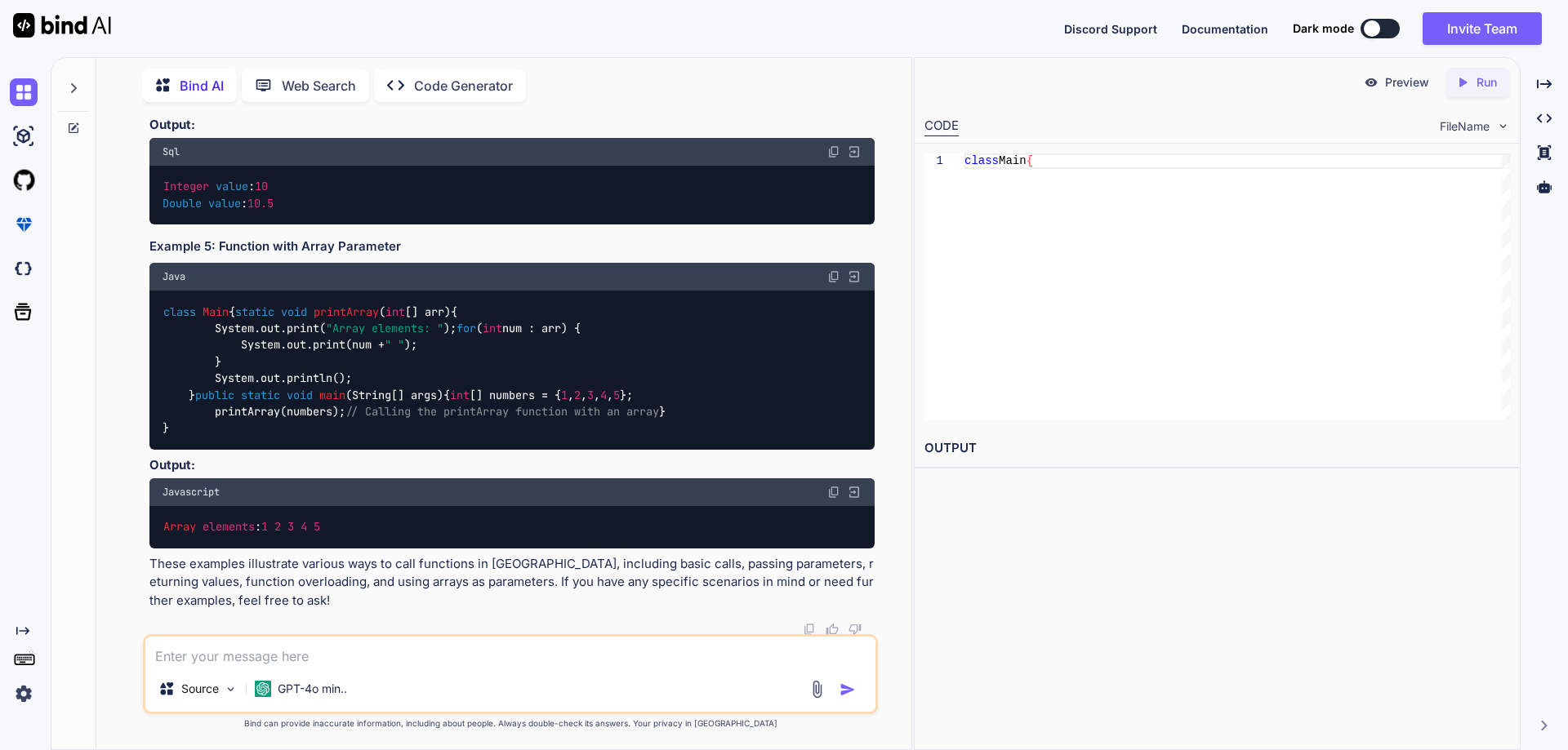
scroll to position [9800, 0]
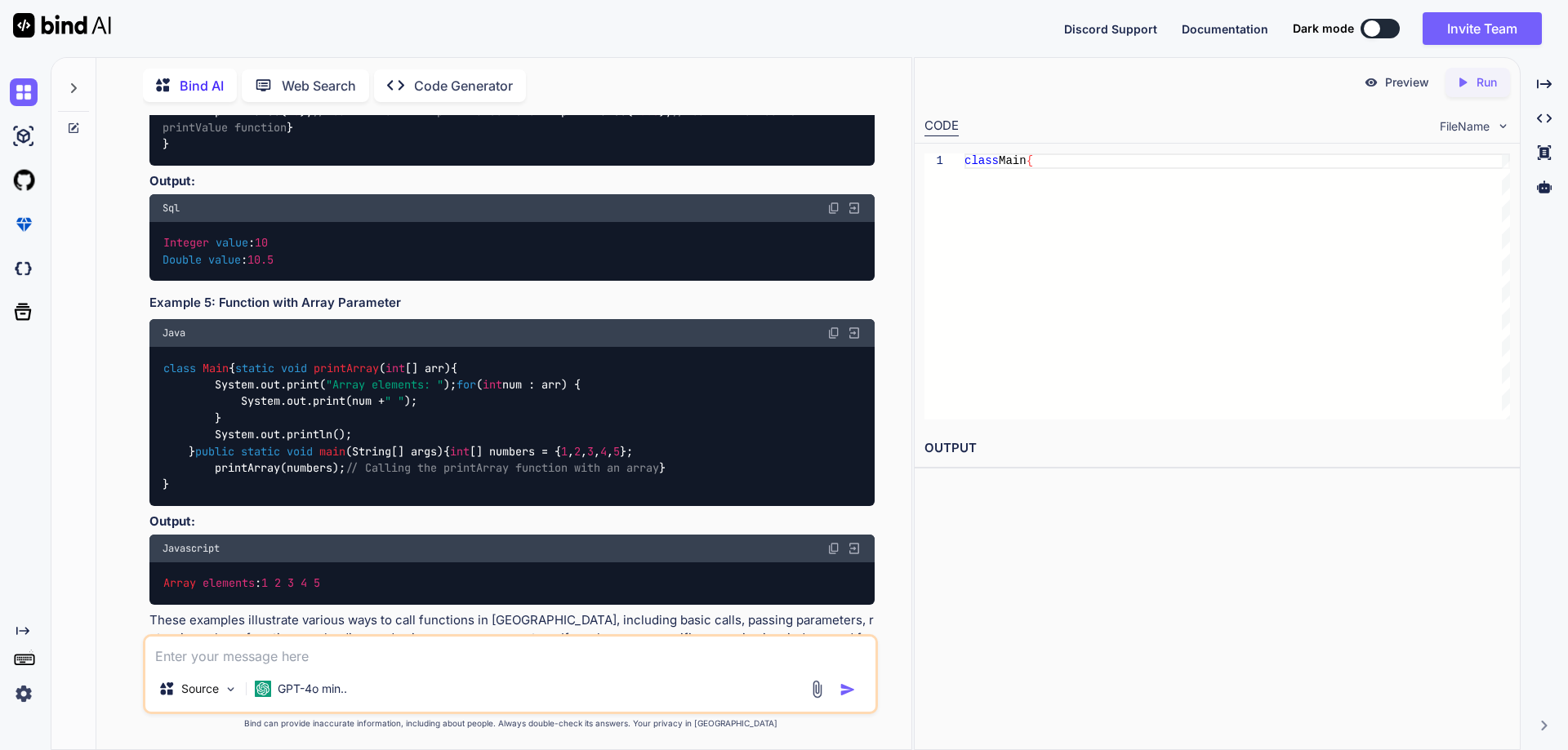
drag, startPoint x: 166, startPoint y: 221, endPoint x: 169, endPoint y: 368, distance: 147.0
copy code "class Main { static int multiply ( int x, int y) { return x * y; // Returning t…"
